Goal: Information Seeking & Learning: Find specific fact

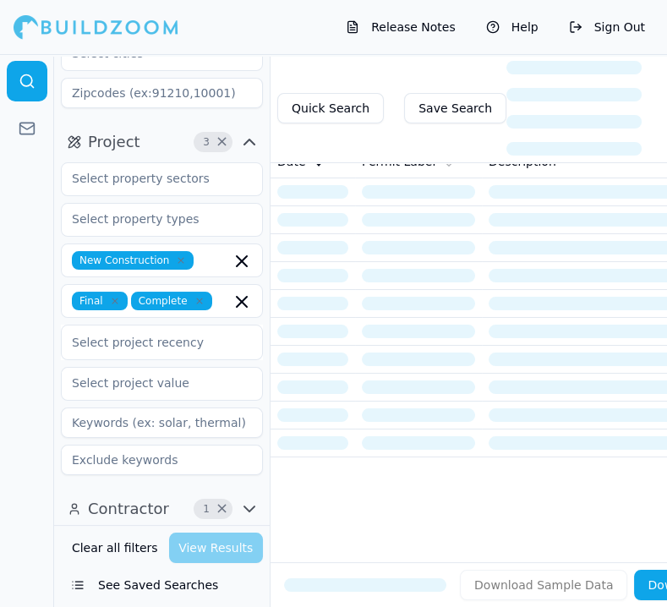
scroll to position [145, 0]
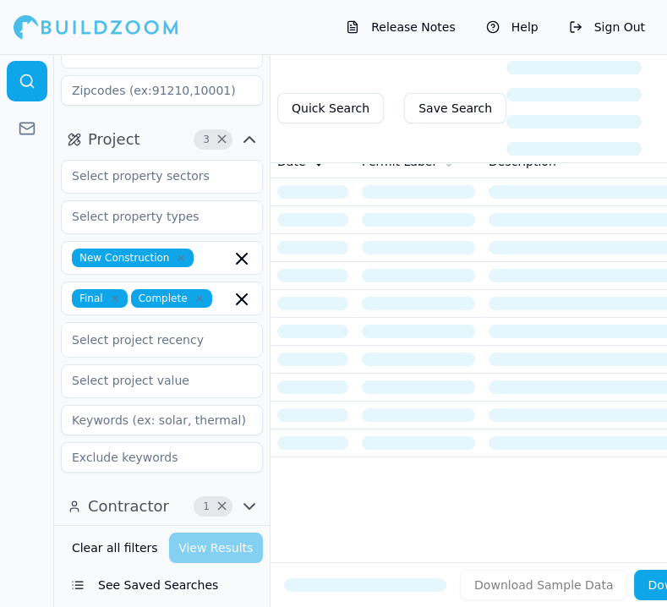
click at [240, 496] on icon "button" at bounding box center [249, 506] width 20 height 20
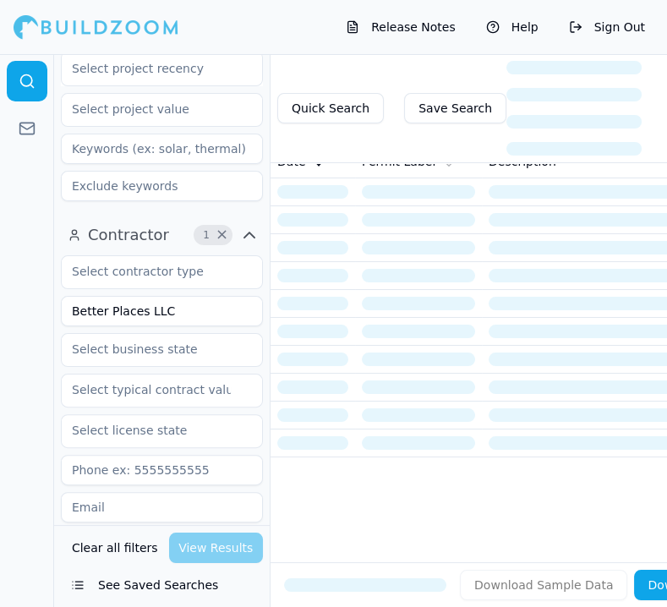
scroll to position [427, 0]
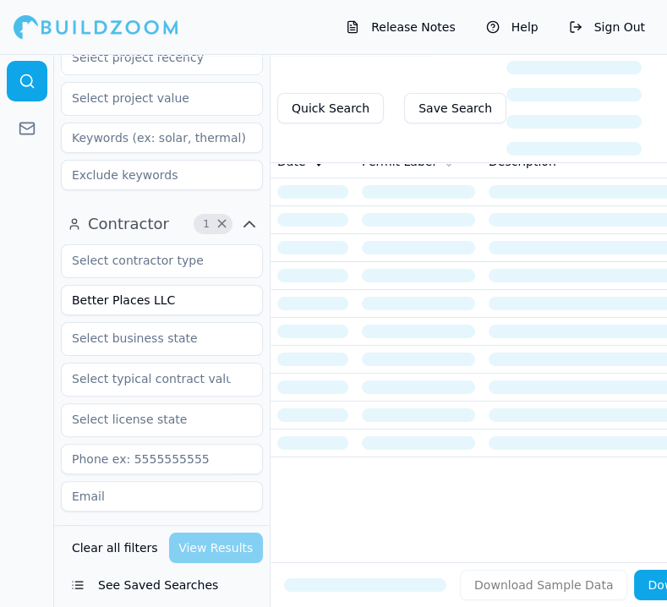
drag, startPoint x: 188, startPoint y: 311, endPoint x: 44, endPoint y: 342, distance: 147.8
click at [44, 342] on div "Location 1 × [US_STATE] Project 3 × New Construction Final Complete Select proj…" at bounding box center [333, 330] width 667 height 553
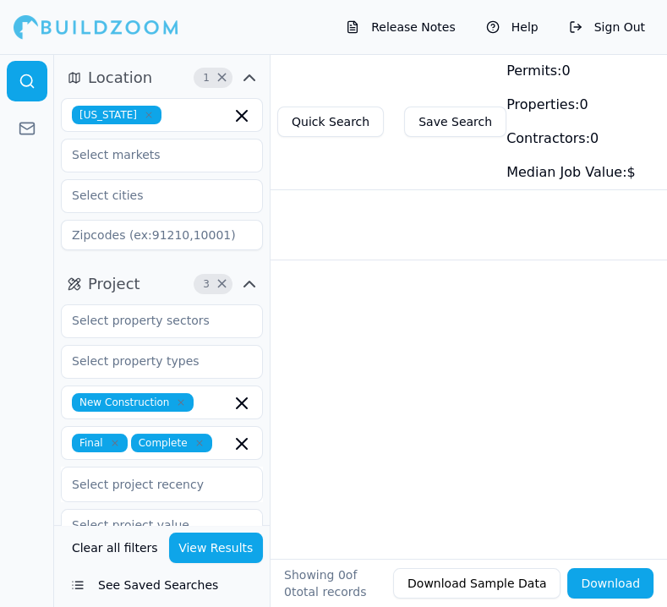
click at [144, 114] on icon "button" at bounding box center [149, 115] width 10 height 10
type input "Artisan custom homes inc"
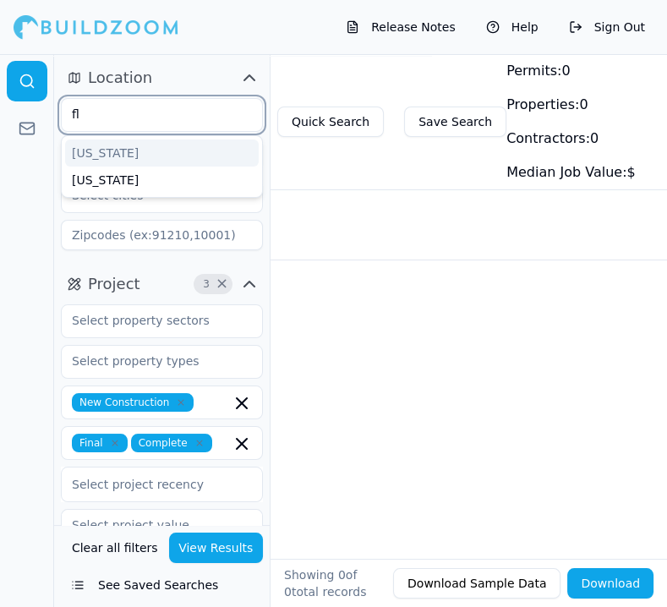
type input "flo"
click at [118, 153] on div "[US_STATE]" at bounding box center [162, 152] width 194 height 27
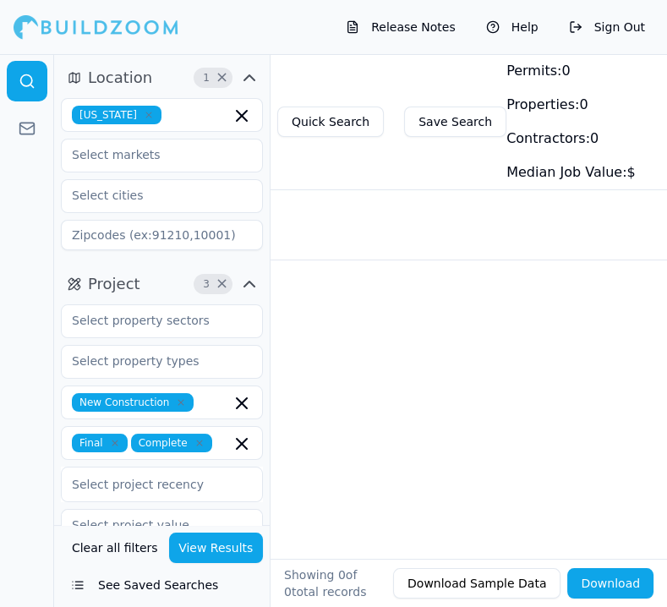
click at [326, 319] on div "Date Permit Label Description Status Location Project Tags No results." at bounding box center [468, 326] width 396 height 364
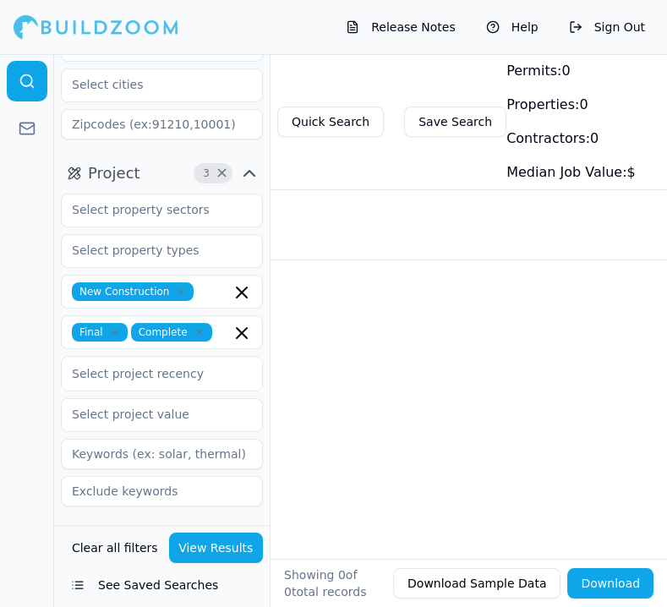
scroll to position [188, 0]
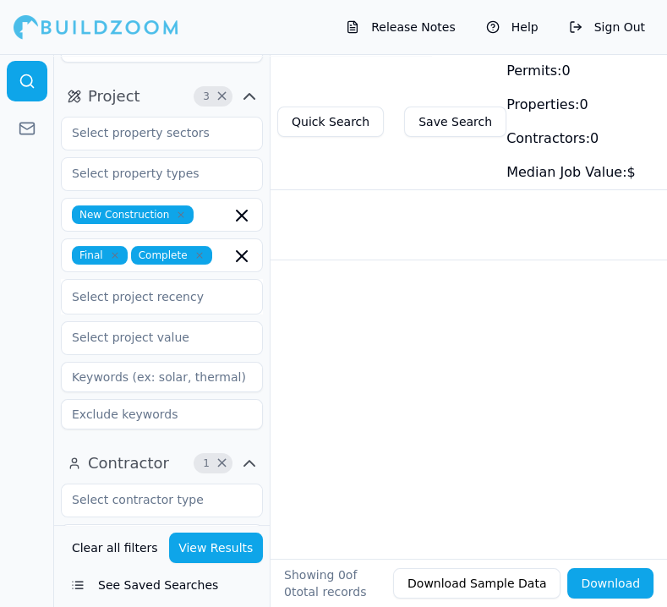
drag, startPoint x: 195, startPoint y: 253, endPoint x: 155, endPoint y: 259, distance: 40.3
click at [194, 253] on icon "button" at bounding box center [199, 255] width 10 height 10
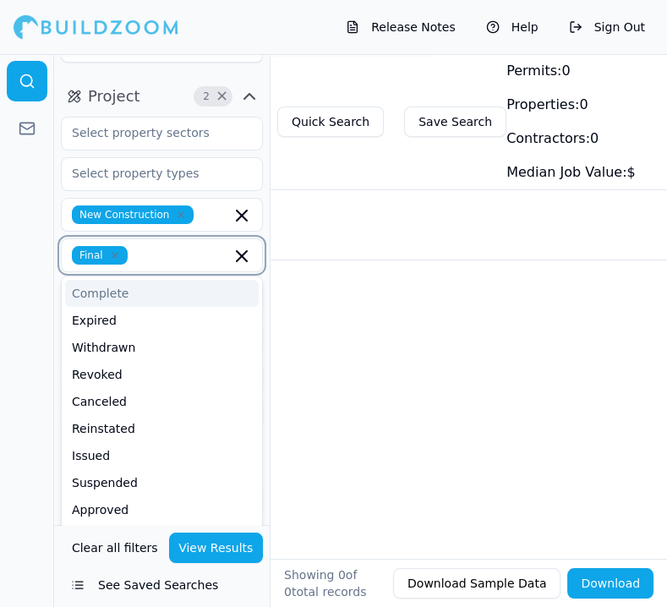
click at [112, 255] on icon "button" at bounding box center [115, 255] width 10 height 10
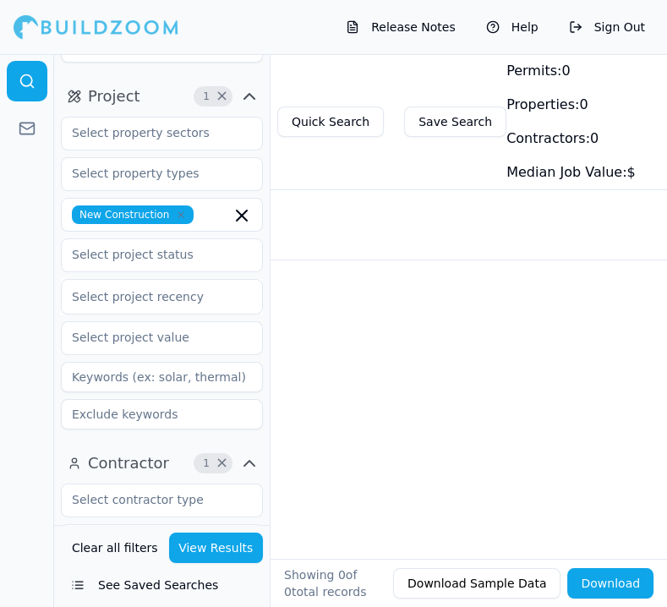
click at [326, 391] on div "Date Permit Label Description Status Location Project Tags No results." at bounding box center [468, 326] width 396 height 364
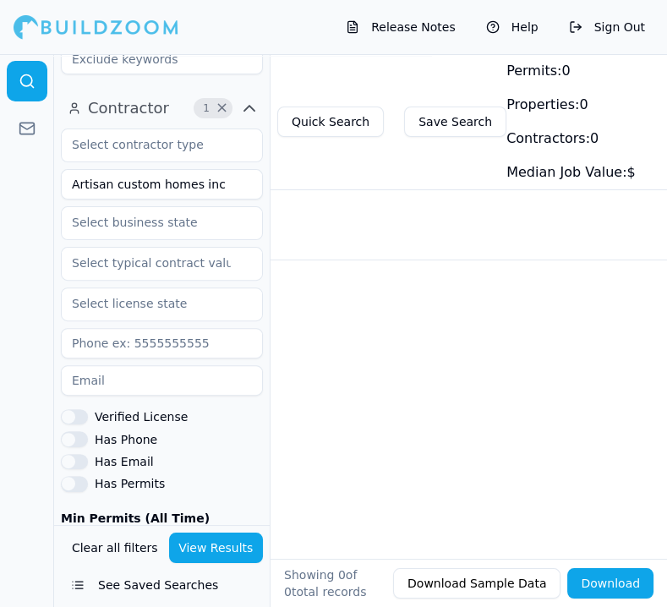
scroll to position [563, 0]
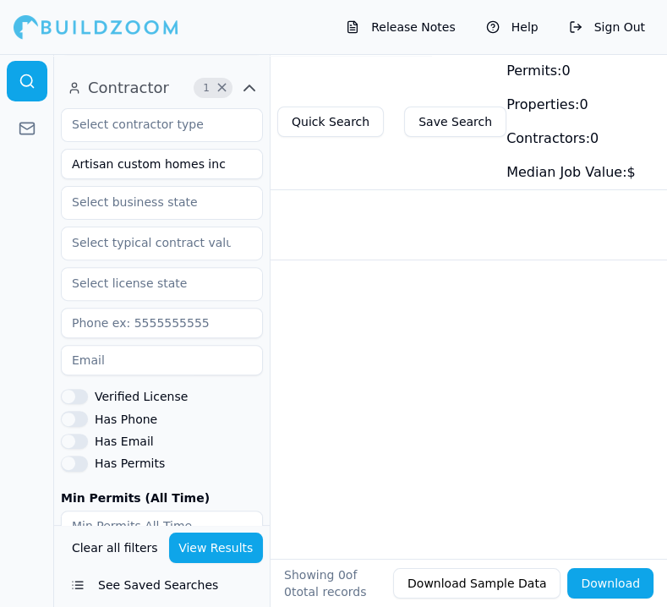
click at [205, 539] on button "View Results" at bounding box center [216, 547] width 95 height 30
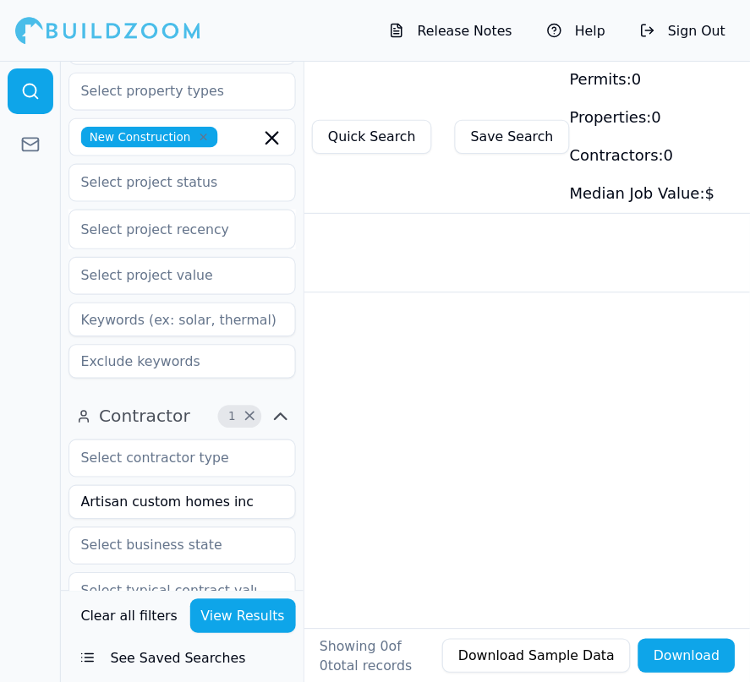
scroll to position [281, 0]
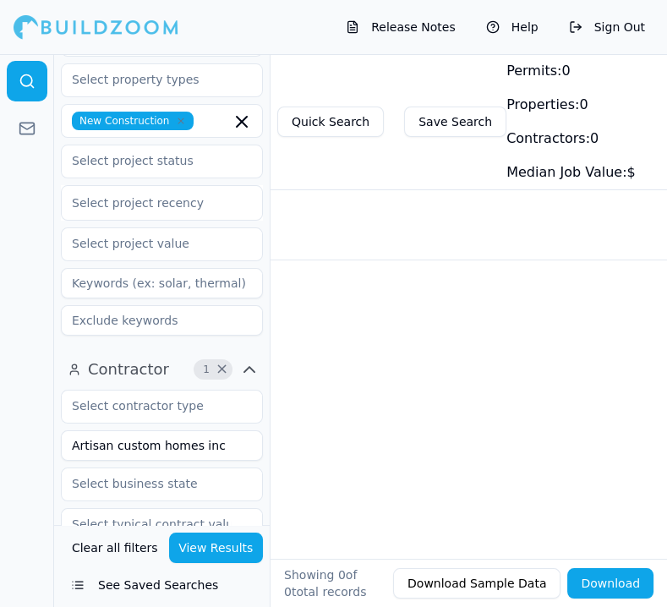
drag, startPoint x: 219, startPoint y: 450, endPoint x: -4, endPoint y: 441, distance: 223.3
click at [0, 441] on html "Release Notes Help Sign Out Location 1 × [US_STATE] Project 1 × New Constructio…" at bounding box center [333, 303] width 667 height 607
type input "Artisan Custom Builders Inc"
click at [225, 550] on button "View Results" at bounding box center [216, 547] width 95 height 30
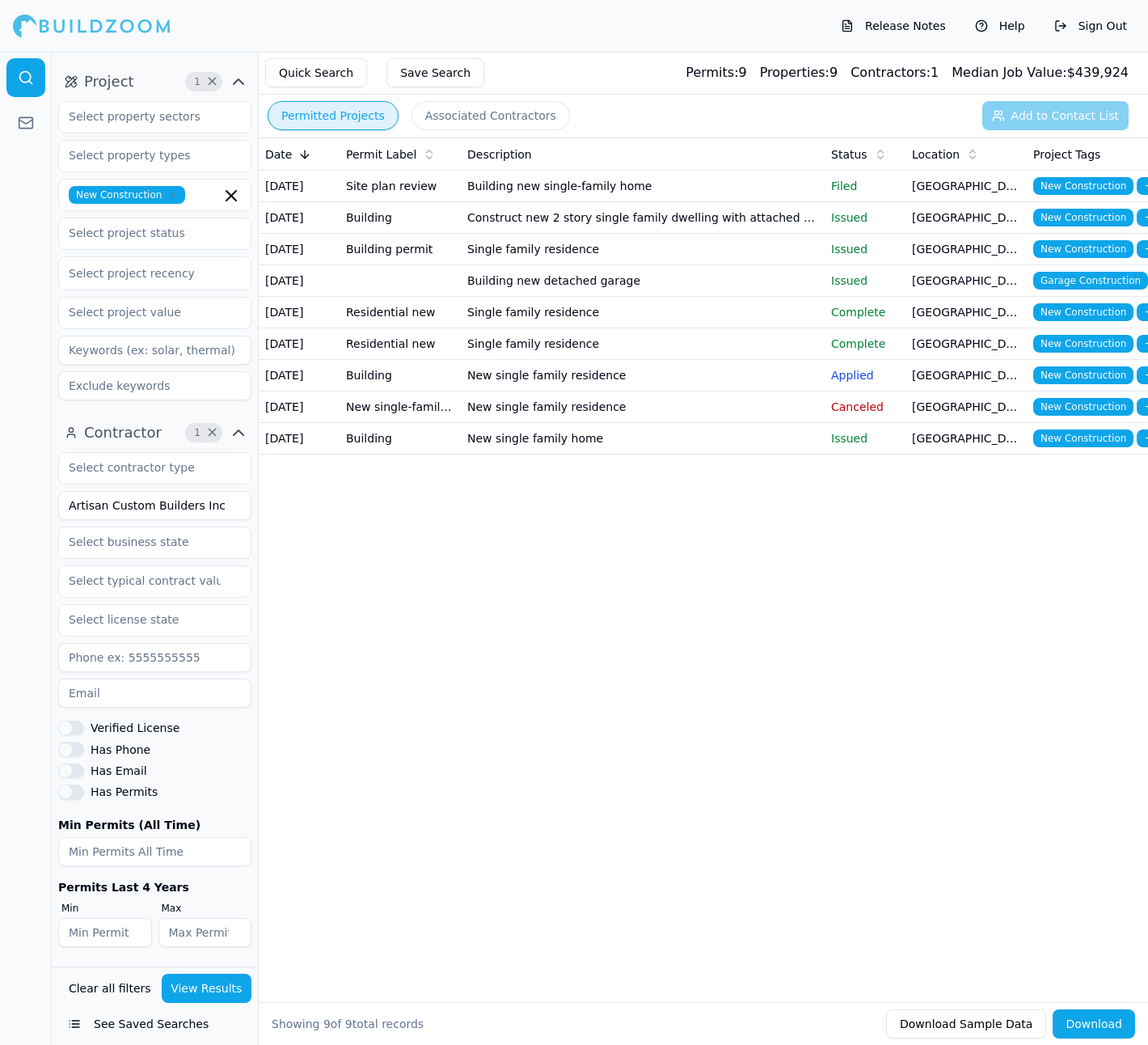
scroll to position [190, 0]
drag, startPoint x: 603, startPoint y: 0, endPoint x: 451, endPoint y: 755, distance: 770.1
click at [451, 580] on div "Date Permit Label Description Status Location Project Tags [DATE] Site plan rev…" at bounding box center [703, 544] width 890 height 812
drag, startPoint x: 552, startPoint y: 426, endPoint x: 518, endPoint y: 420, distance: 34.5
click at [518, 328] on td "Single family residence" at bounding box center [643, 312] width 364 height 32
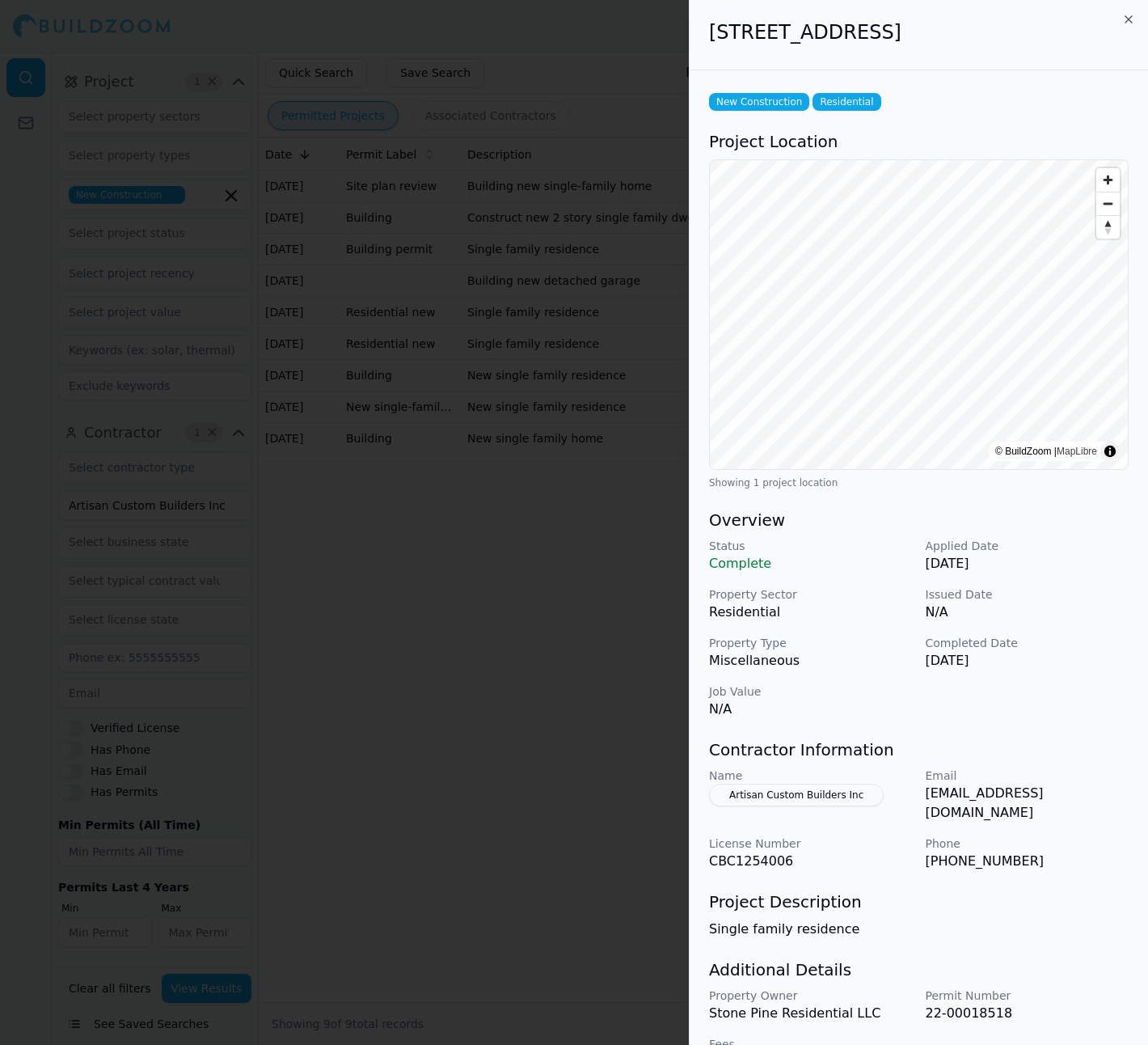
scroll to position [30, 0]
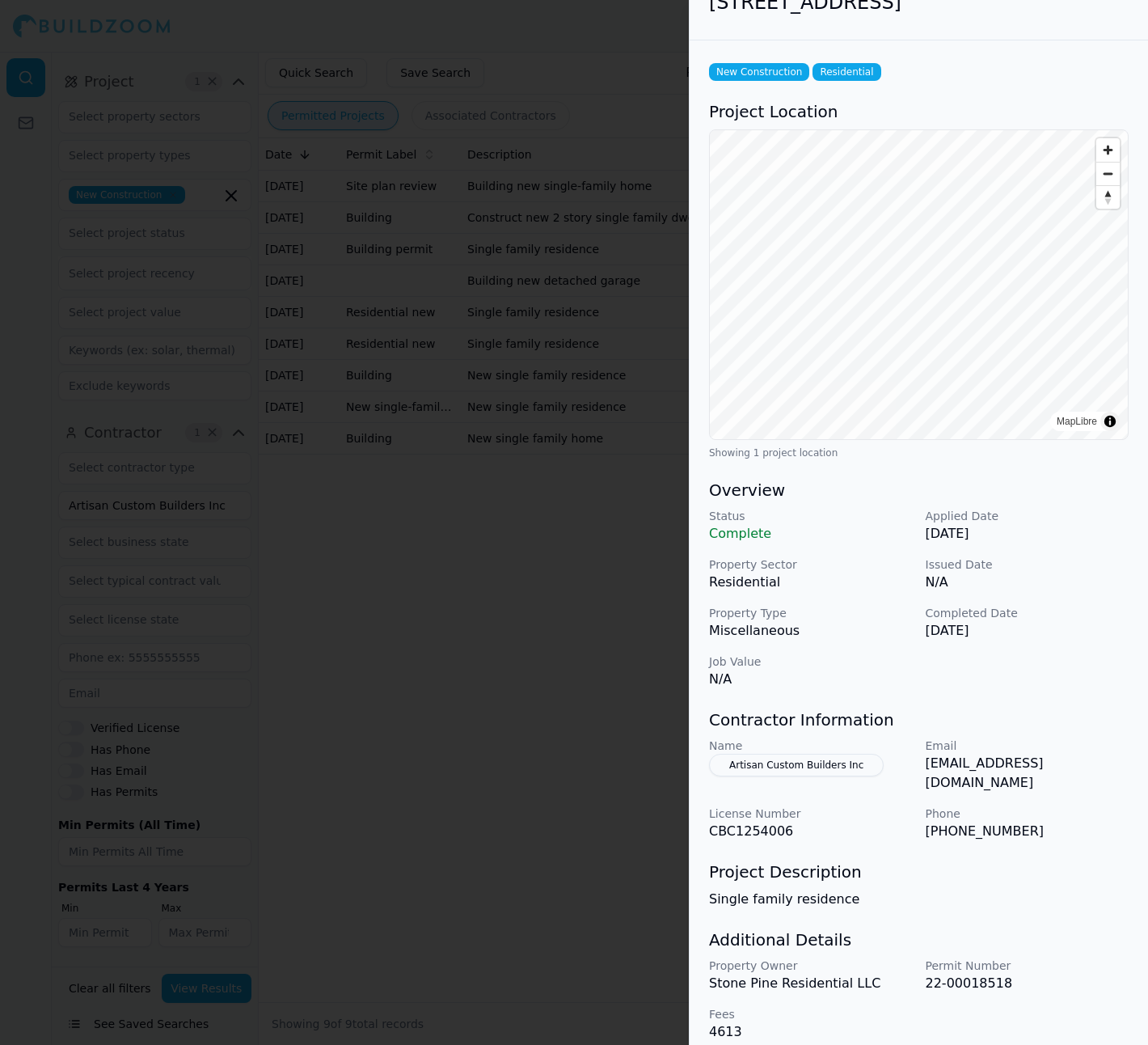
click at [634, 580] on div at bounding box center [574, 522] width 1148 height 1045
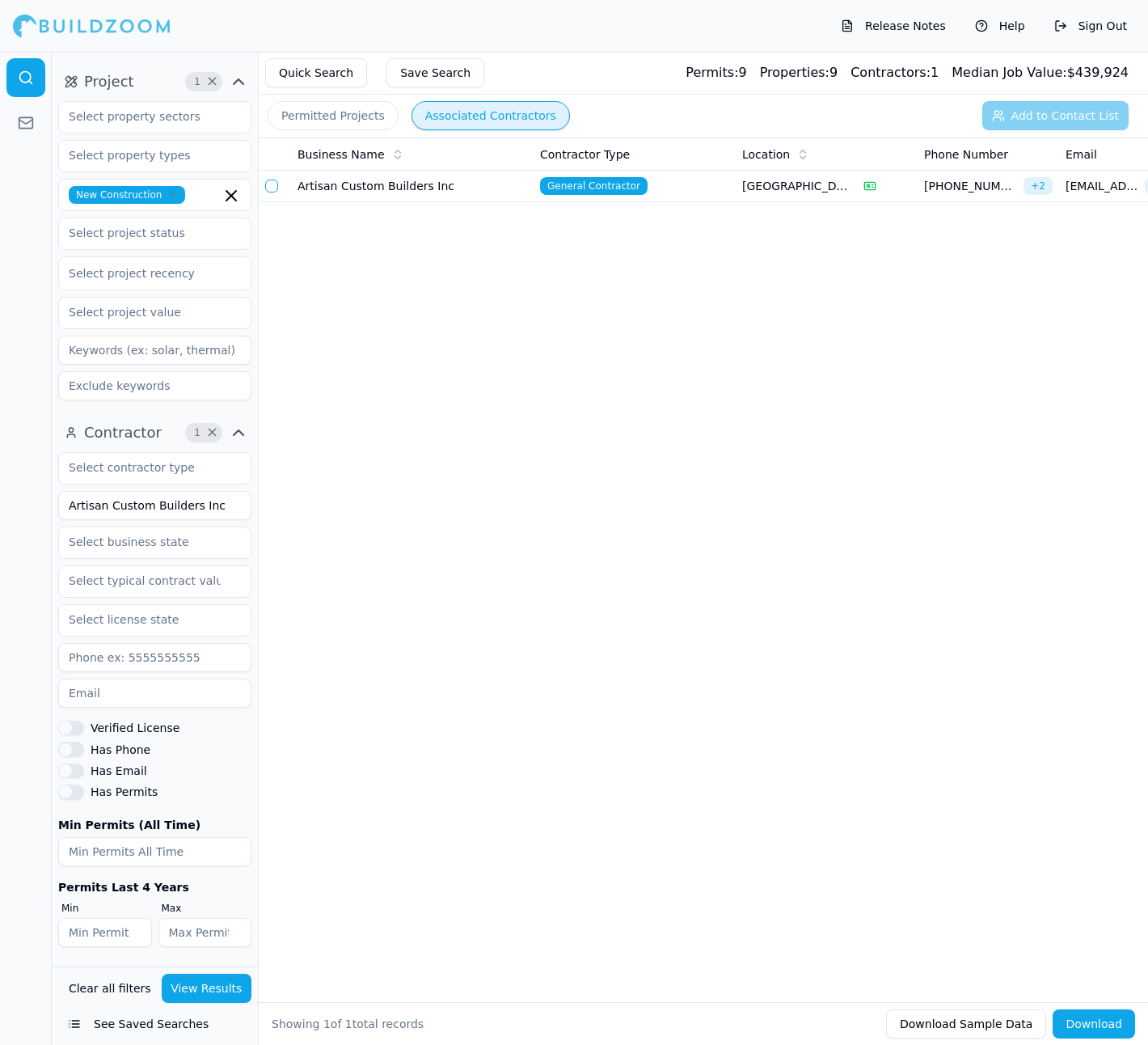
click at [493, 121] on button "Associated Contractors" at bounding box center [491, 116] width 159 height 29
click at [379, 172] on td "Artisan Custom Builders Inc" at bounding box center [412, 186] width 243 height 32
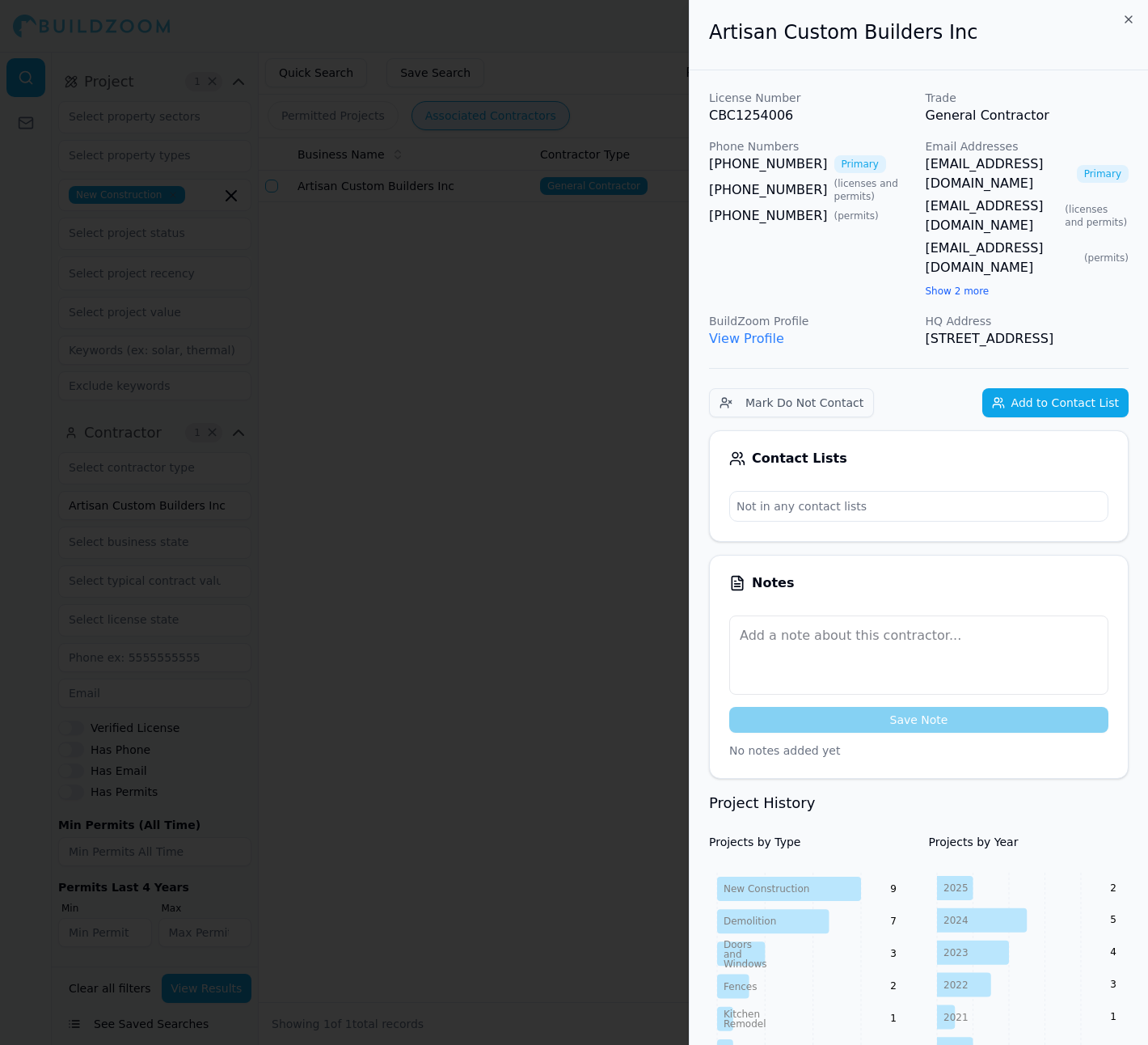
click at [637, 284] on button "Show 2 more" at bounding box center [958, 291] width 64 height 13
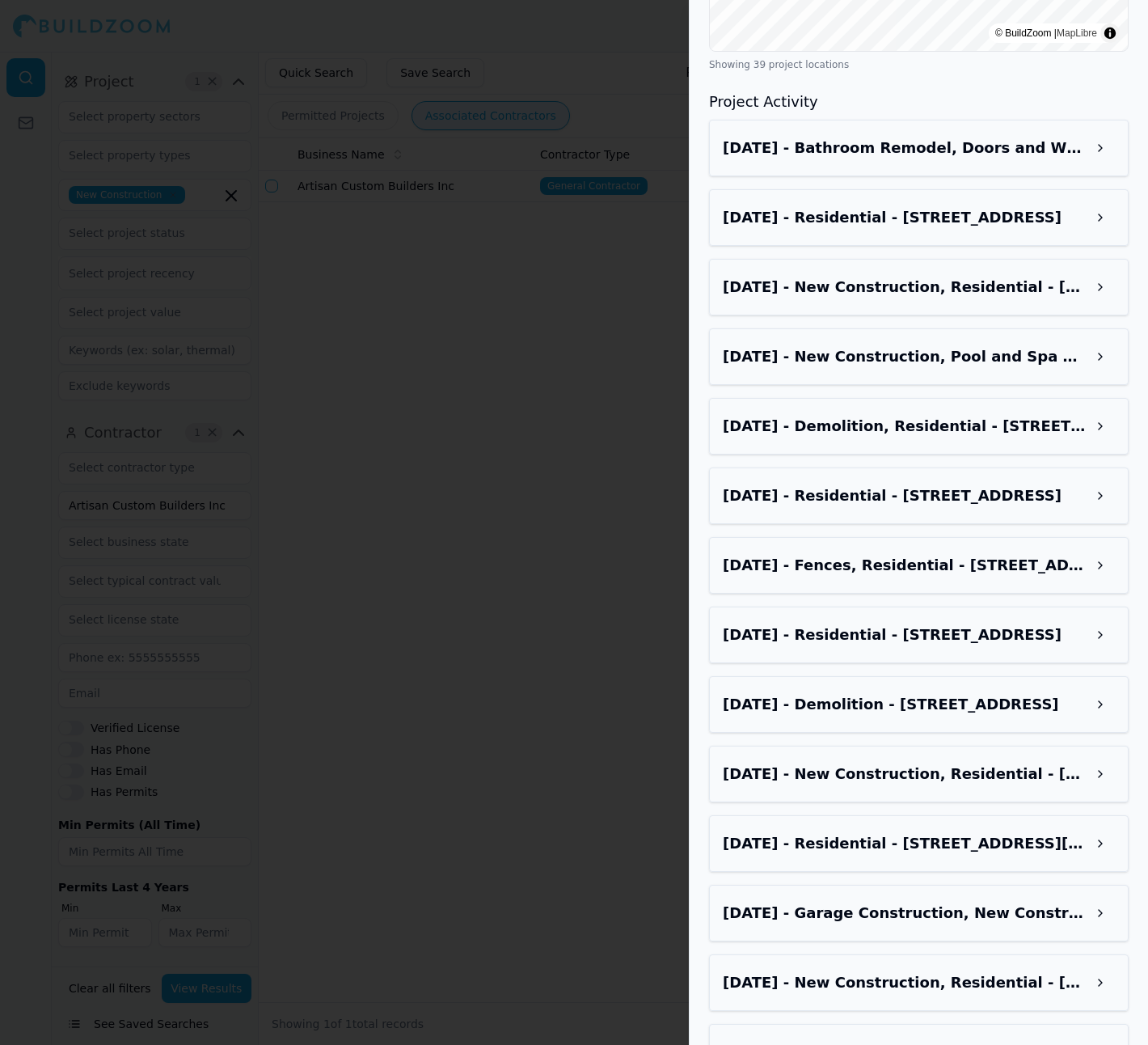
scroll to position [1617, 0]
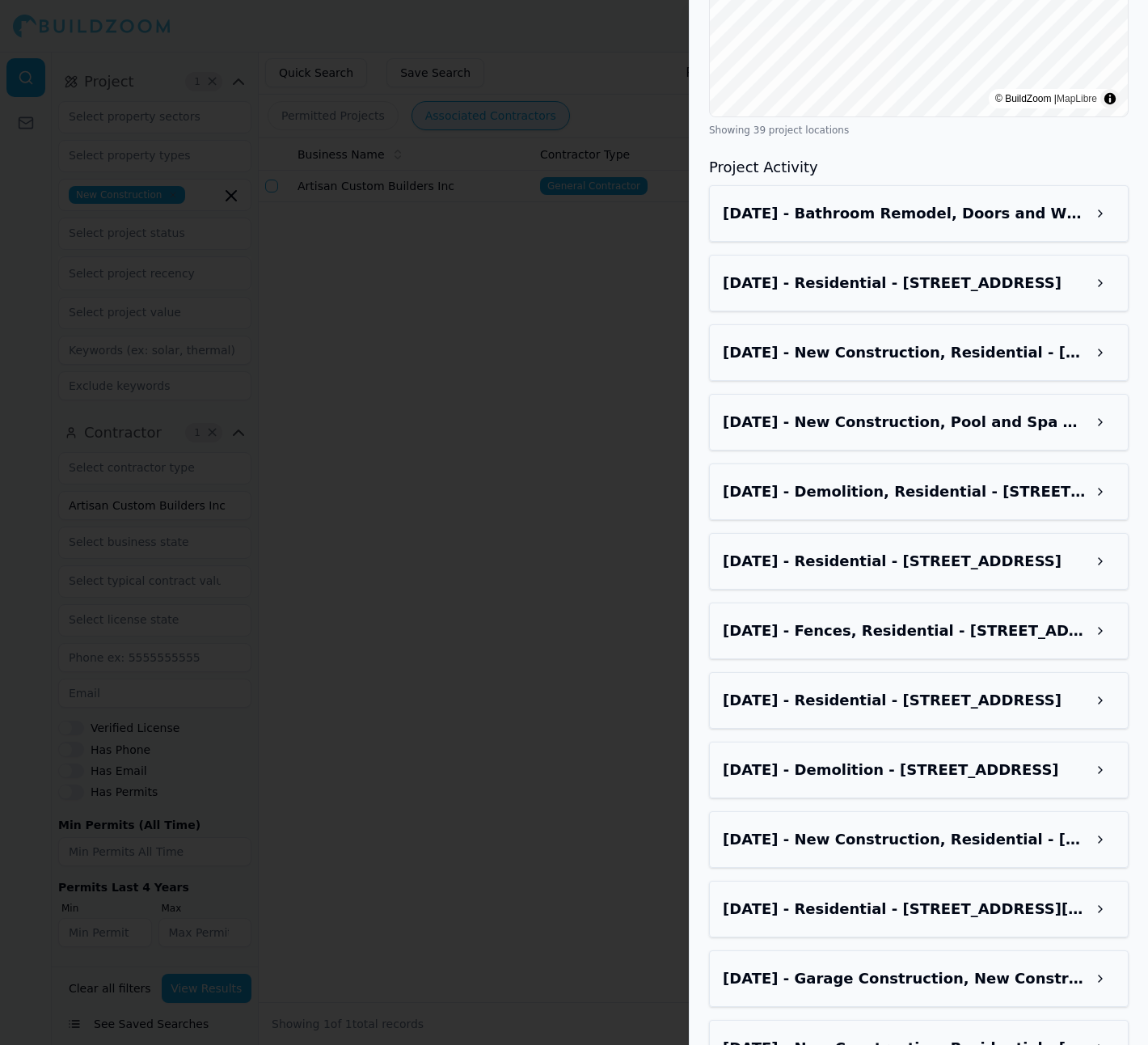
click at [572, 409] on div at bounding box center [574, 522] width 1148 height 1045
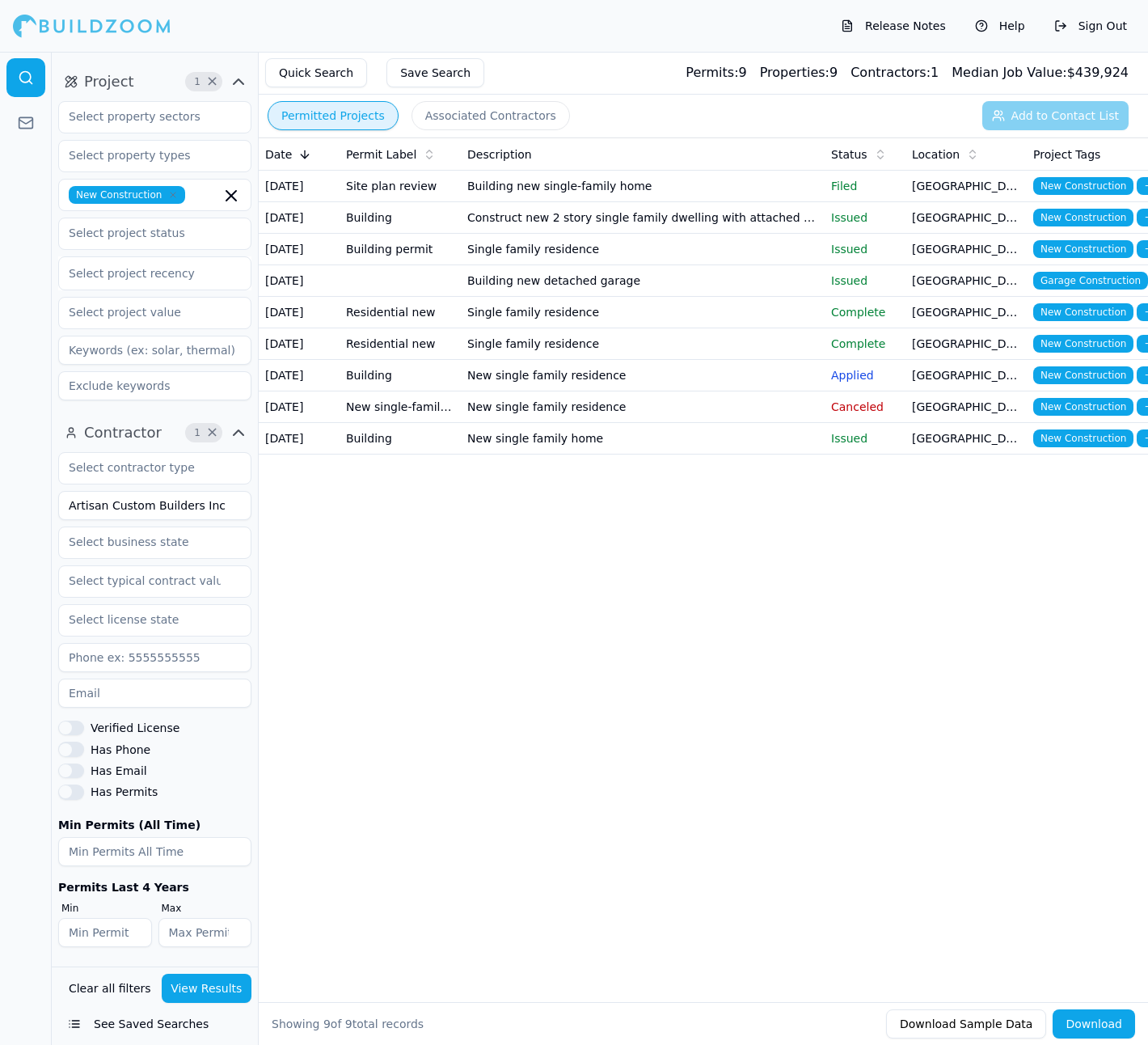
click at [358, 117] on button "Permitted Projects" at bounding box center [333, 116] width 131 height 29
click at [535, 360] on td "Single family residence" at bounding box center [643, 344] width 364 height 32
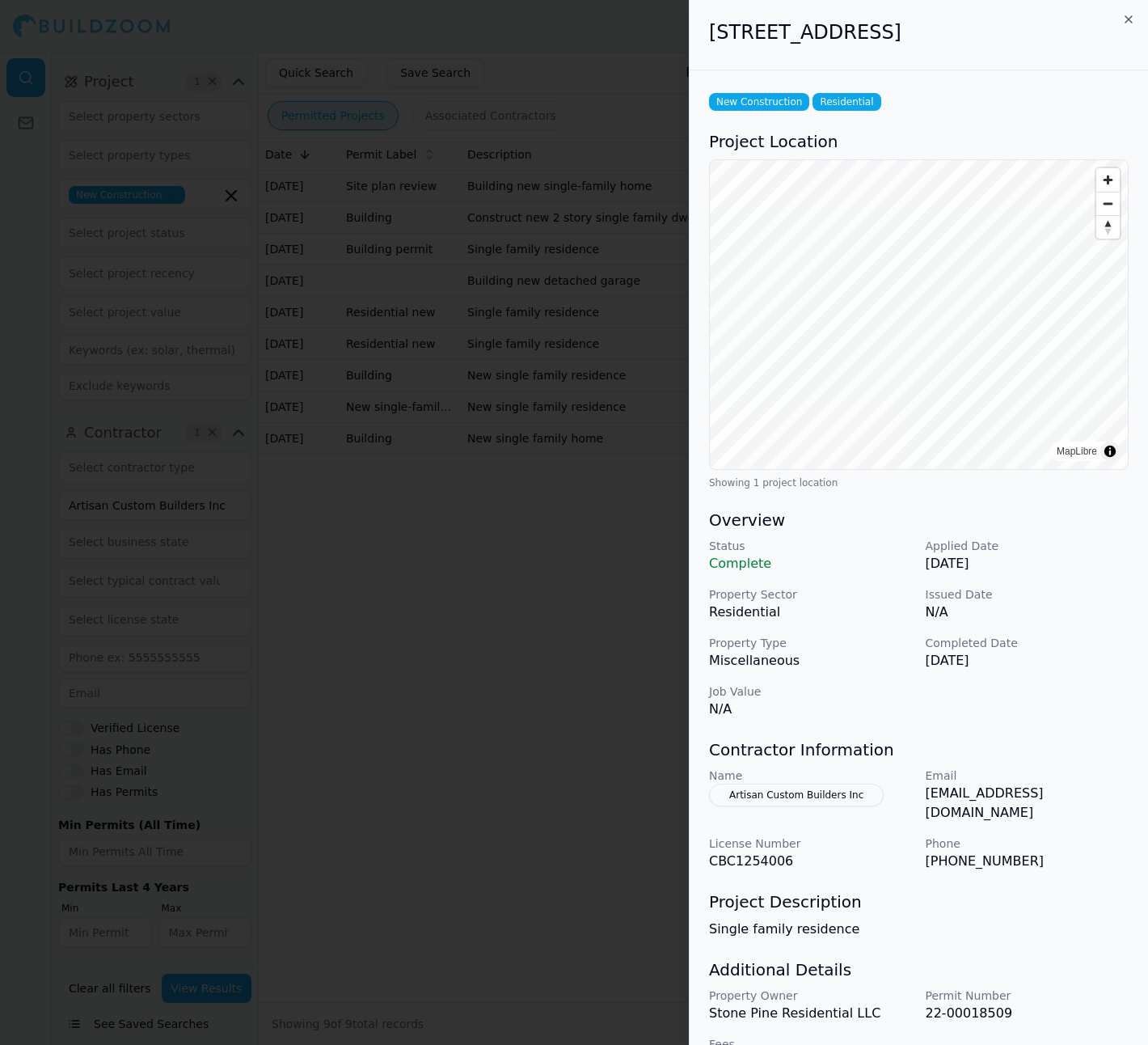
drag, startPoint x: 477, startPoint y: 719, endPoint x: 497, endPoint y: 660, distance: 62.3
click at [477, 580] on div at bounding box center [574, 522] width 1148 height 1045
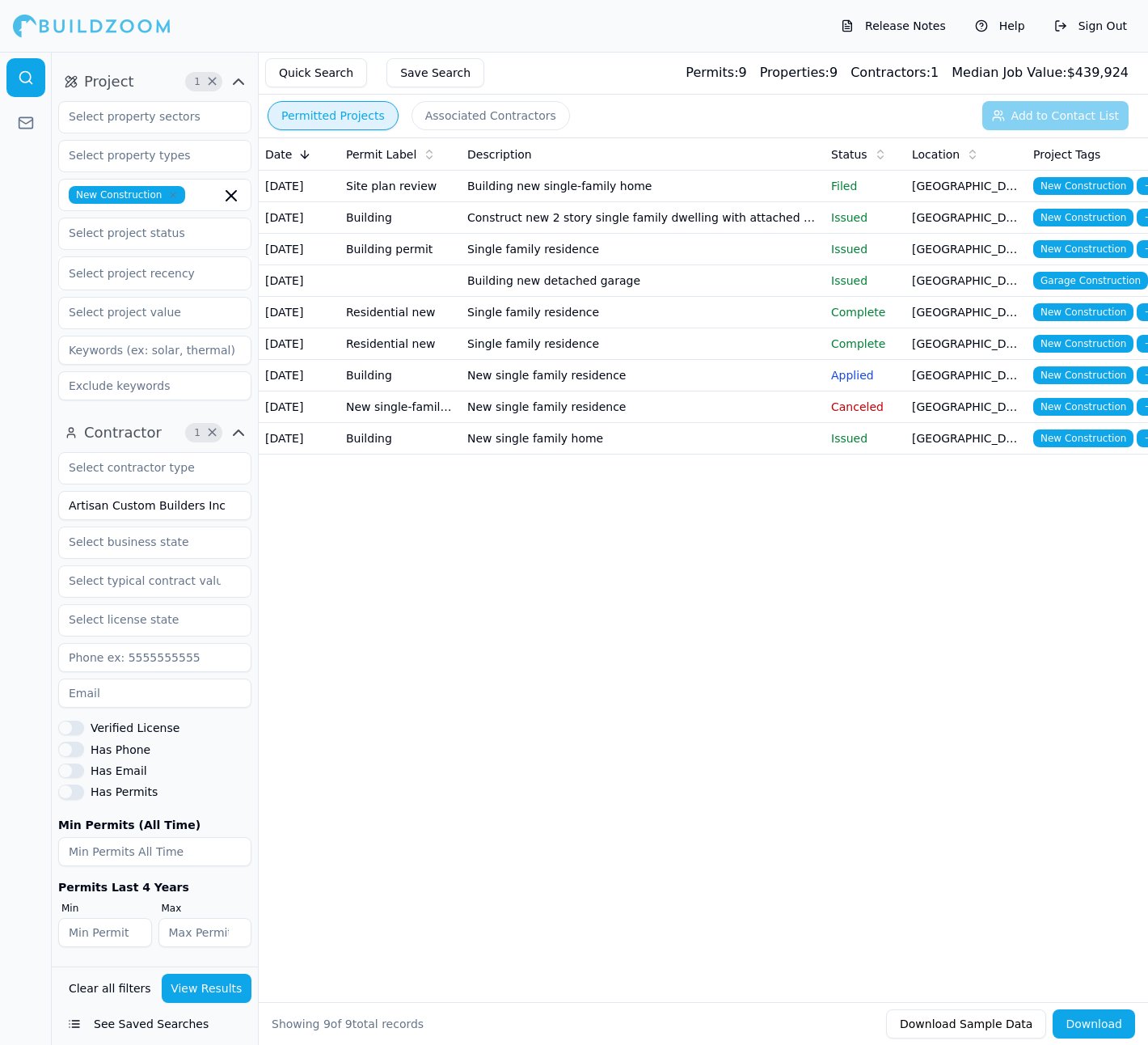
click at [556, 328] on td "Single family residence" at bounding box center [643, 312] width 364 height 32
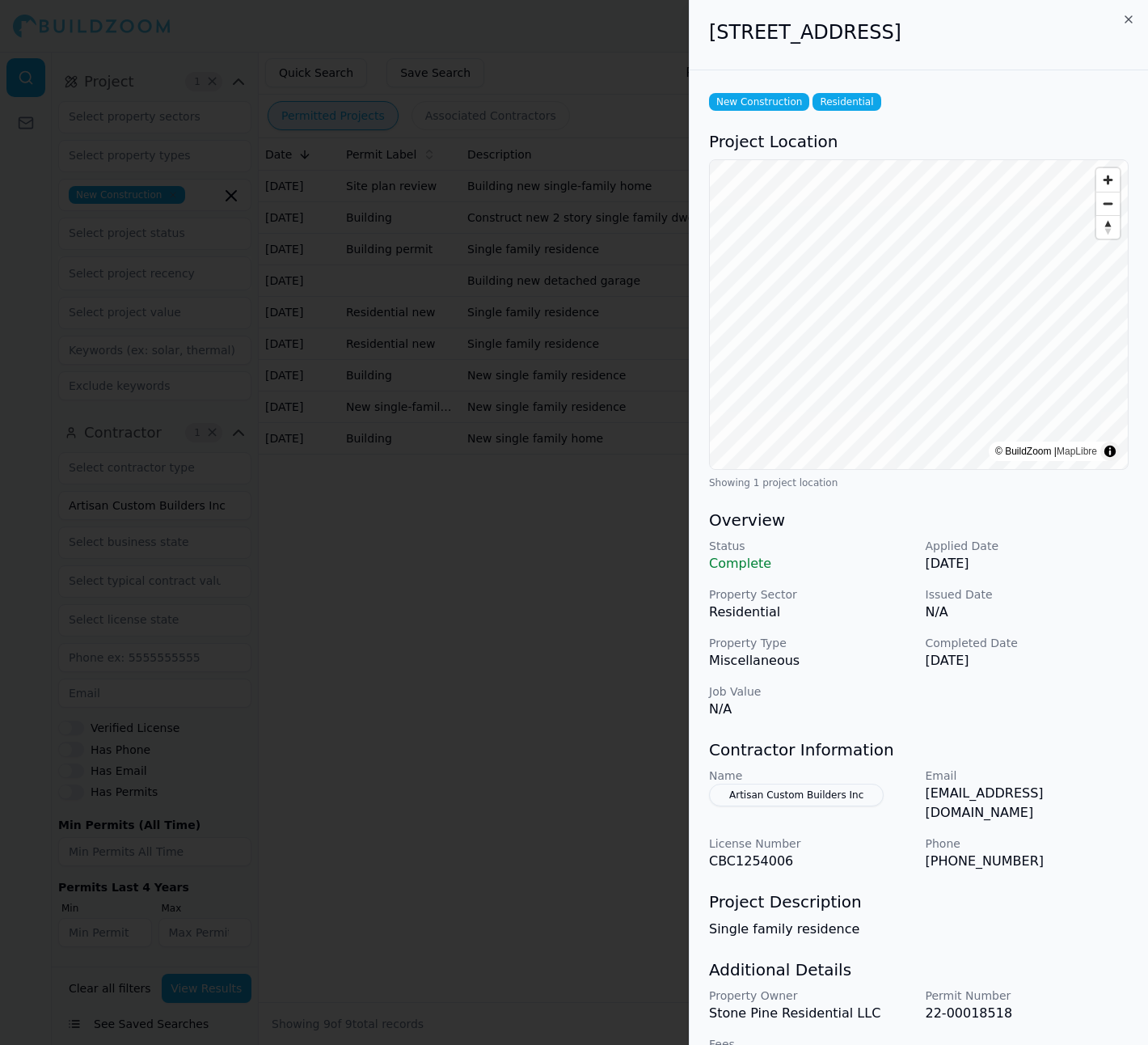
drag, startPoint x: 1043, startPoint y: 30, endPoint x: 697, endPoint y: 46, distance: 346.4
click at [637, 46] on div "[STREET_ADDRESS]" at bounding box center [918, 35] width 458 height 71
copy h2 "[STREET_ADDRESS]"
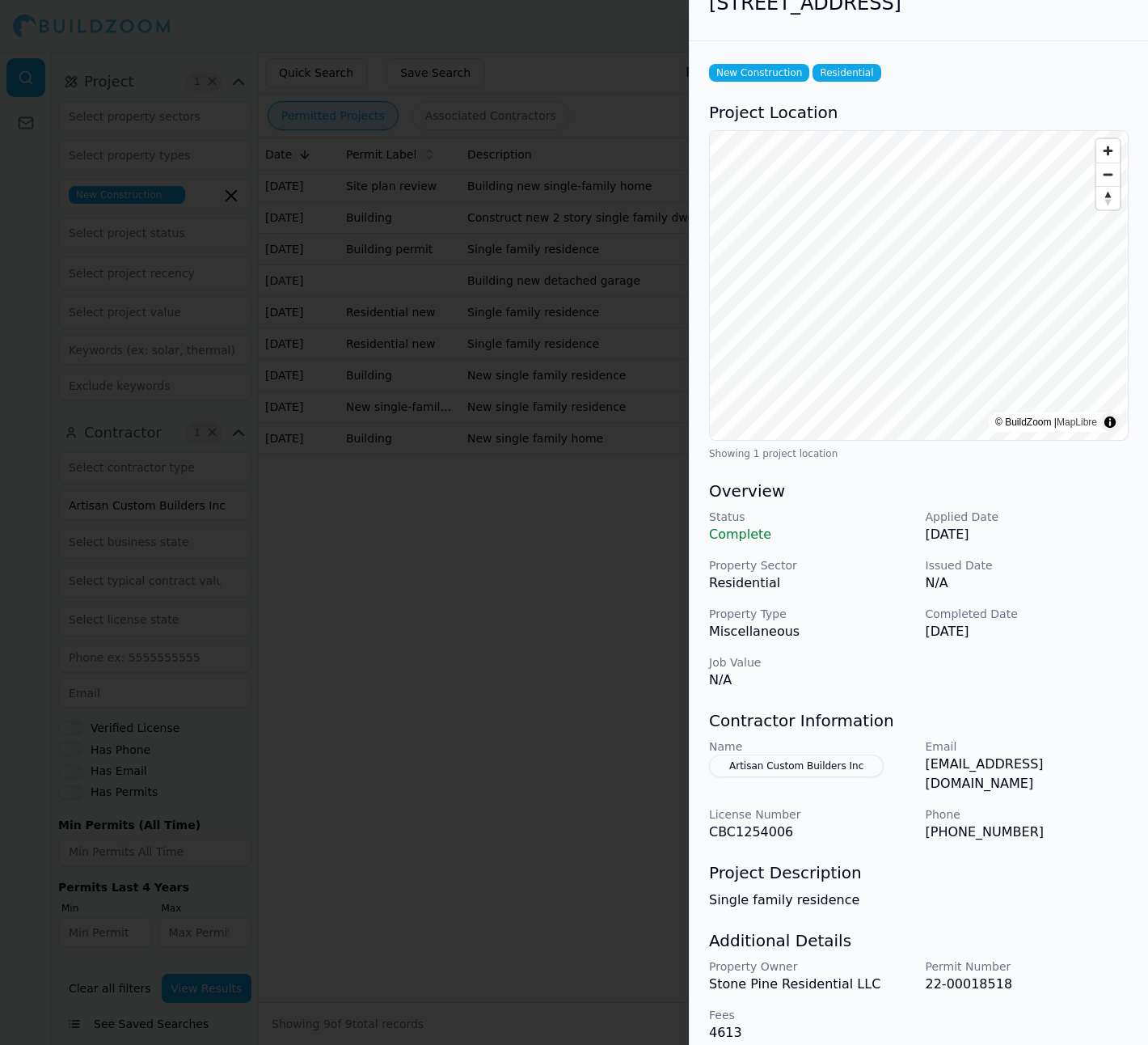
scroll to position [30, 0]
click at [435, 580] on div at bounding box center [574, 522] width 1148 height 1045
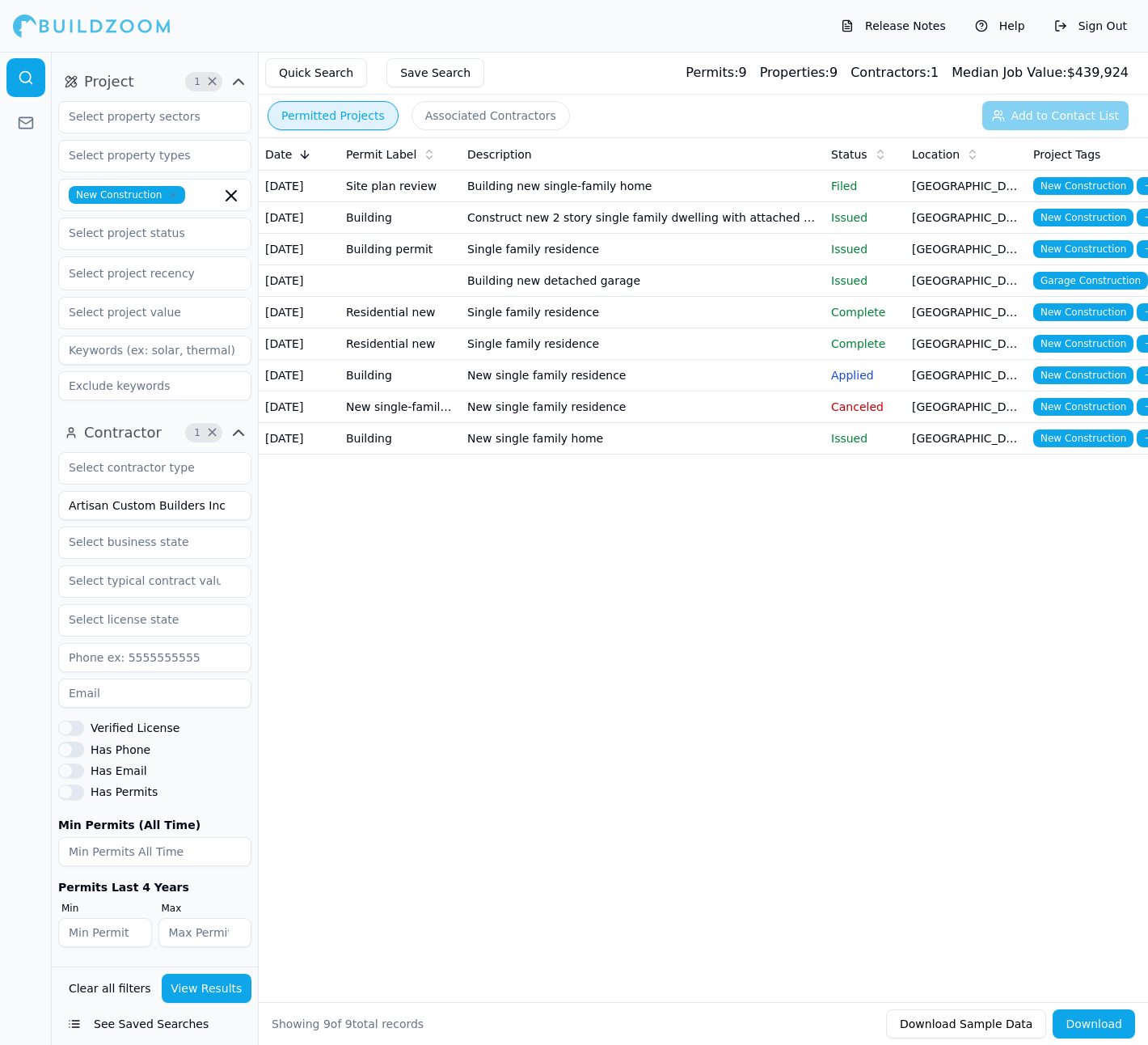
click at [637, 265] on td "Single family residence" at bounding box center [643, 249] width 364 height 32
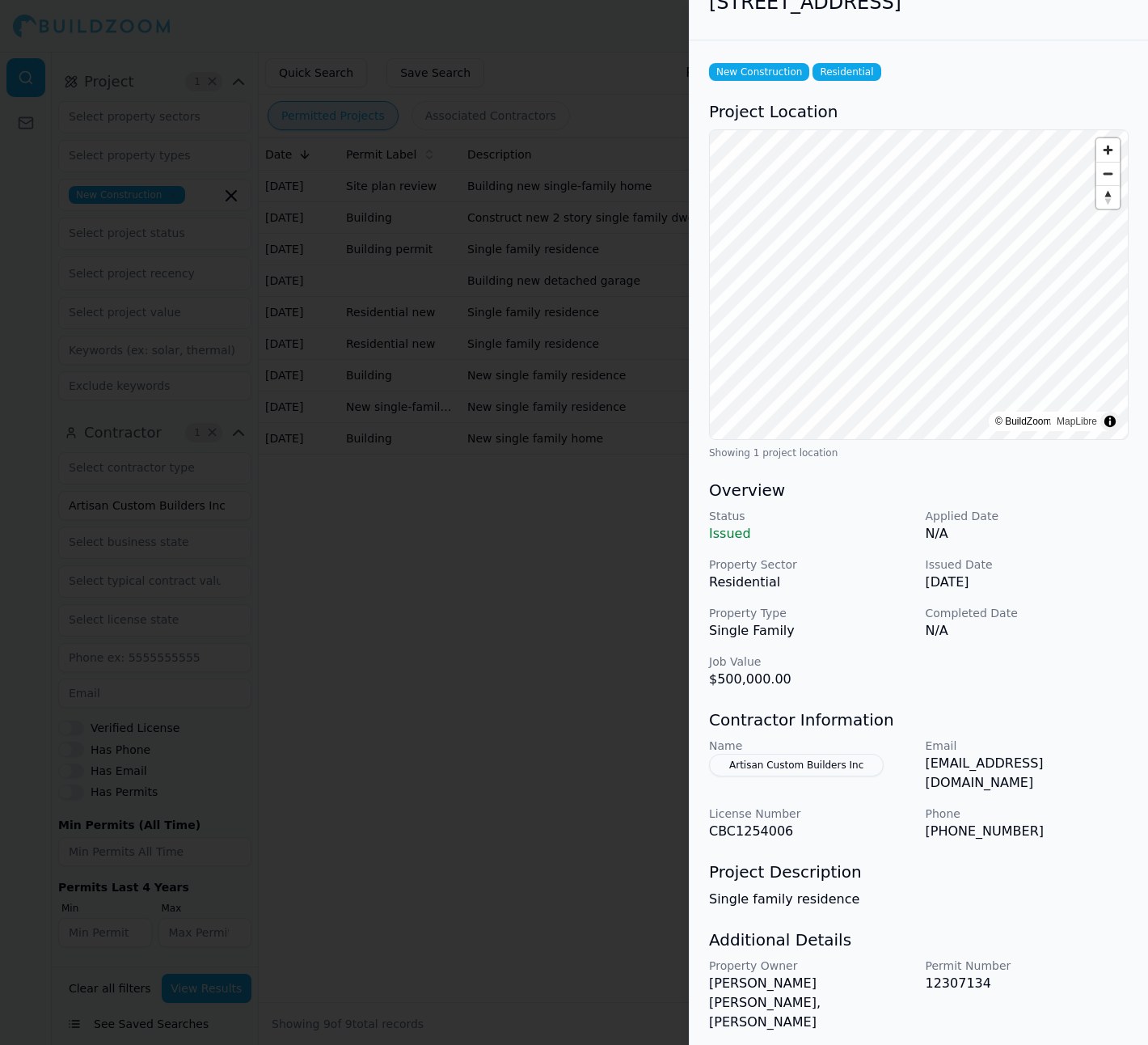
click at [621, 580] on div at bounding box center [574, 522] width 1148 height 1045
